Goal: Information Seeking & Learning: Learn about a topic

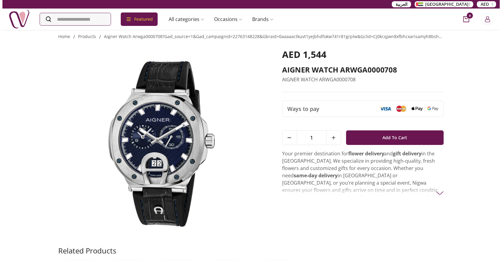
scroll to position [7, 0]
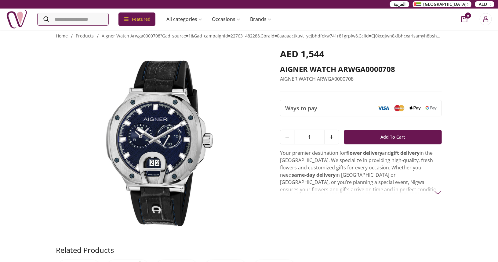
click at [294, 81] on p "AIGNER WATCH ARWGA0000708" at bounding box center [361, 78] width 162 height 7
click at [296, 67] on h2 "AIGNER WATCH ARWGA0000708" at bounding box center [361, 69] width 162 height 10
copy h2 "AIGNER"
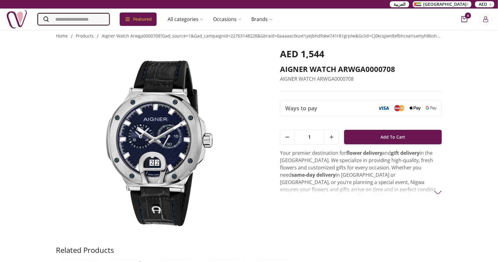
click at [91, 21] on input "Search" at bounding box center [74, 19] width 72 height 12
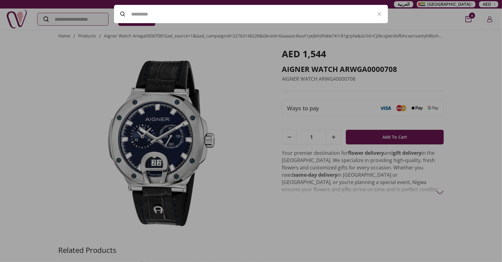
paste input "******"
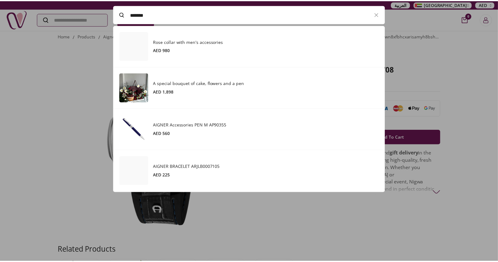
scroll to position [168, 274]
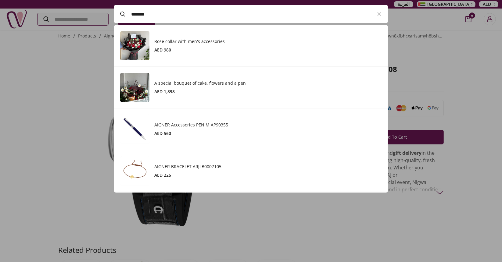
type input "******"
click at [474, 89] on div at bounding box center [251, 131] width 502 height 262
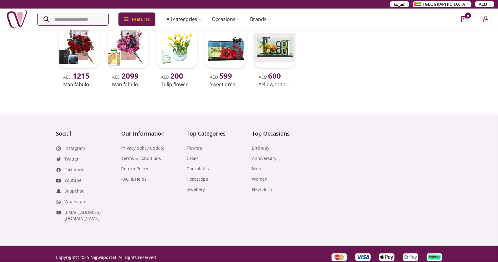
scroll to position [0, 0]
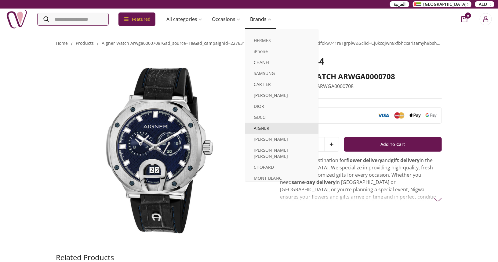
click at [265, 127] on link "AIGNER" at bounding box center [281, 128] width 73 height 11
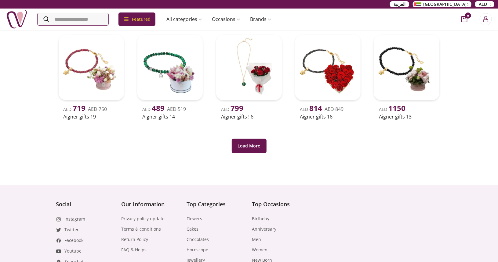
scroll to position [182, 0]
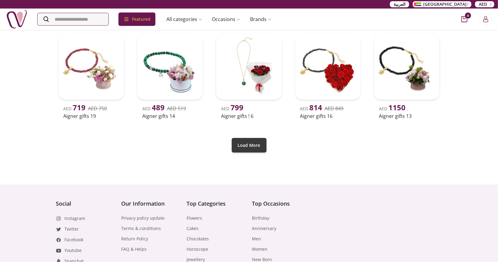
click at [249, 145] on button "Load More" at bounding box center [249, 145] width 35 height 15
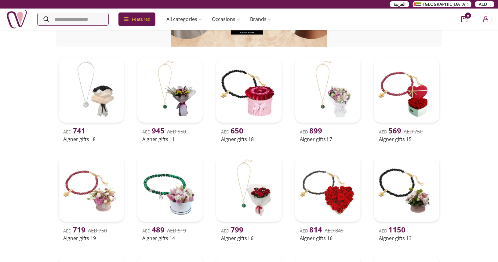
scroll to position [0, 0]
